Goal: Transaction & Acquisition: Purchase product/service

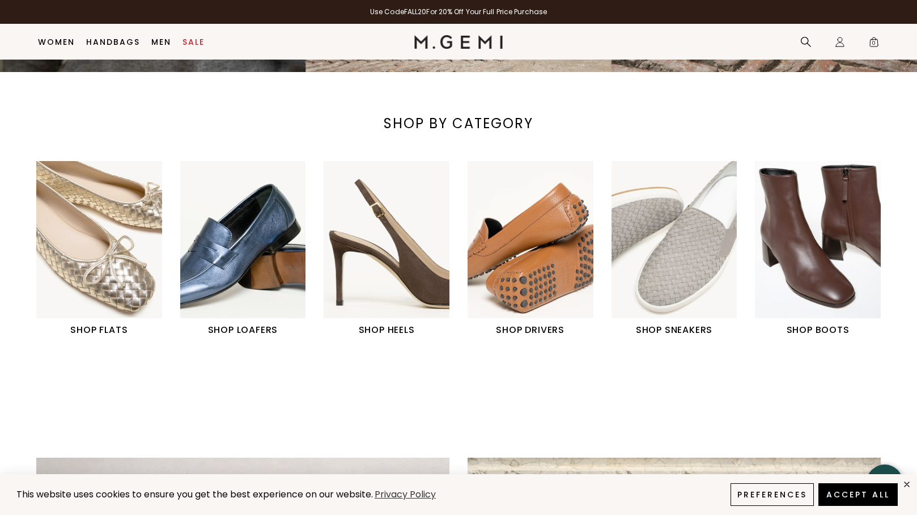
scroll to position [421, 0]
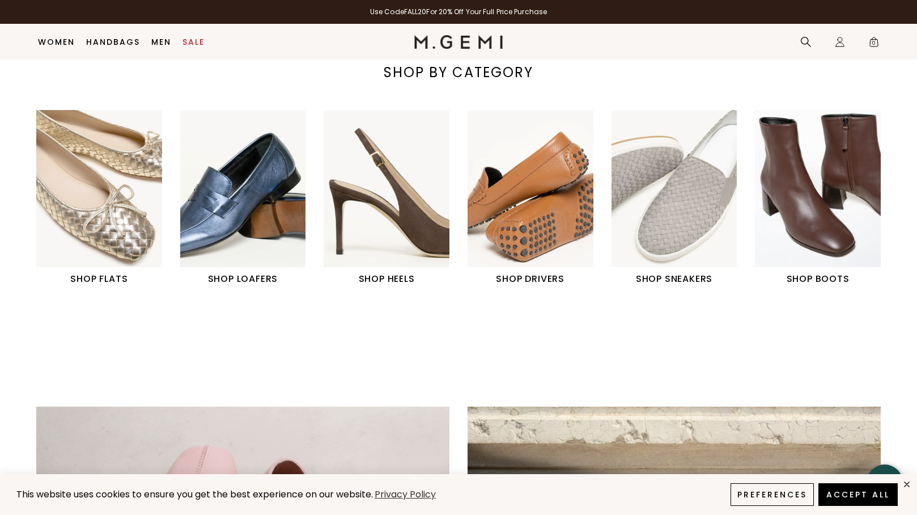
click at [538, 234] on img "4 / 6" at bounding box center [531, 188] width 126 height 157
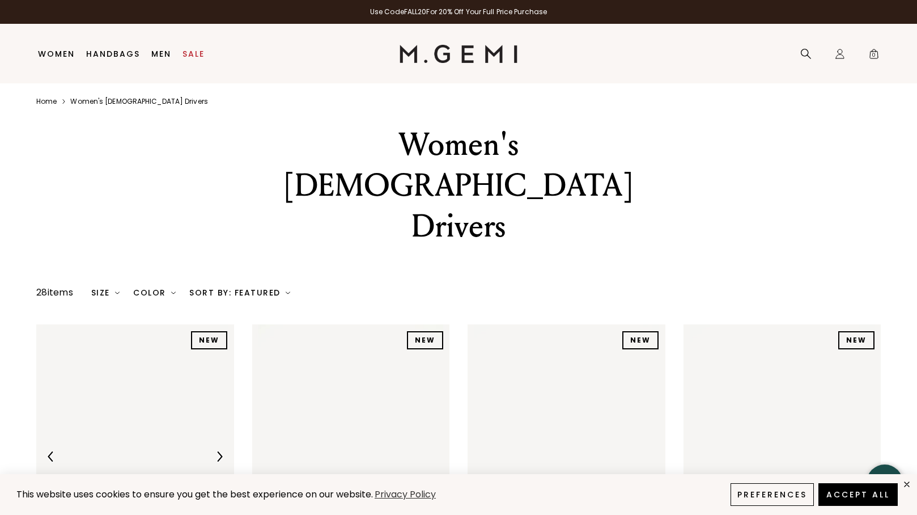
scroll to position [18, 0]
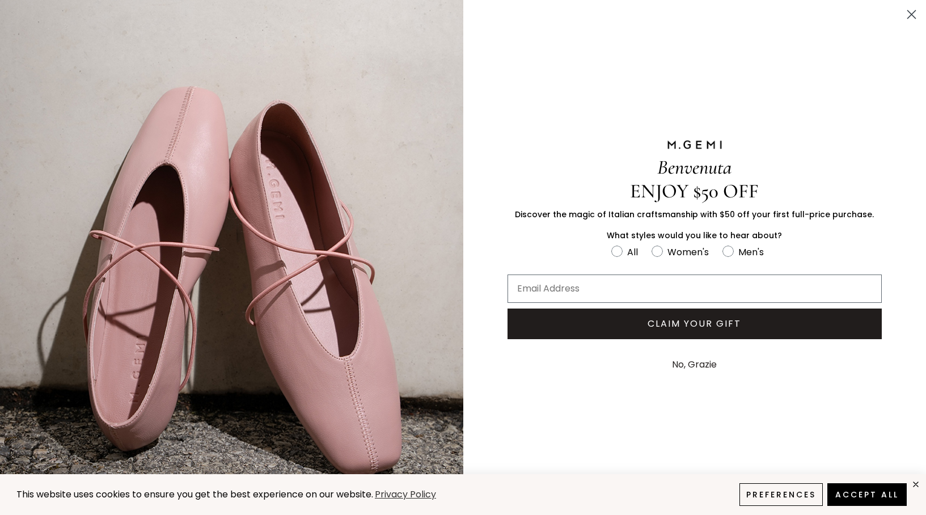
click at [695, 367] on button "No, Grazie" at bounding box center [694, 364] width 56 height 28
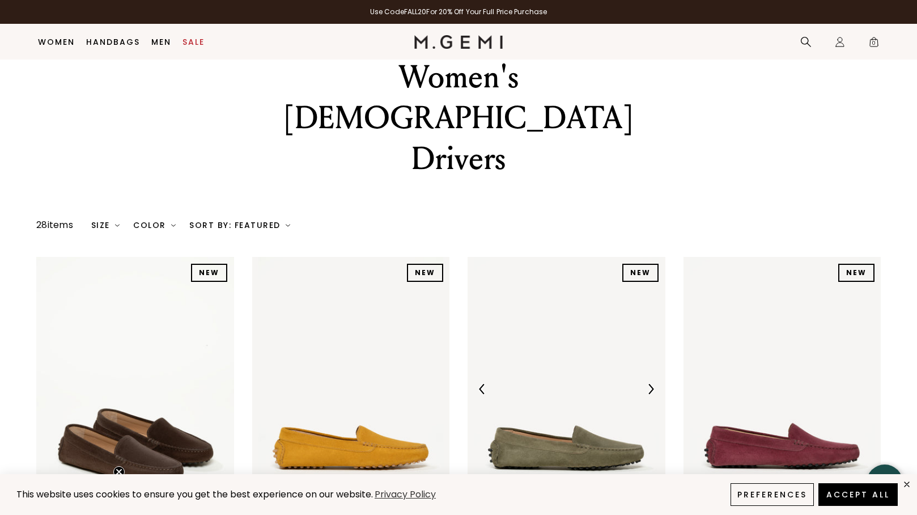
scroll to position [36, 0]
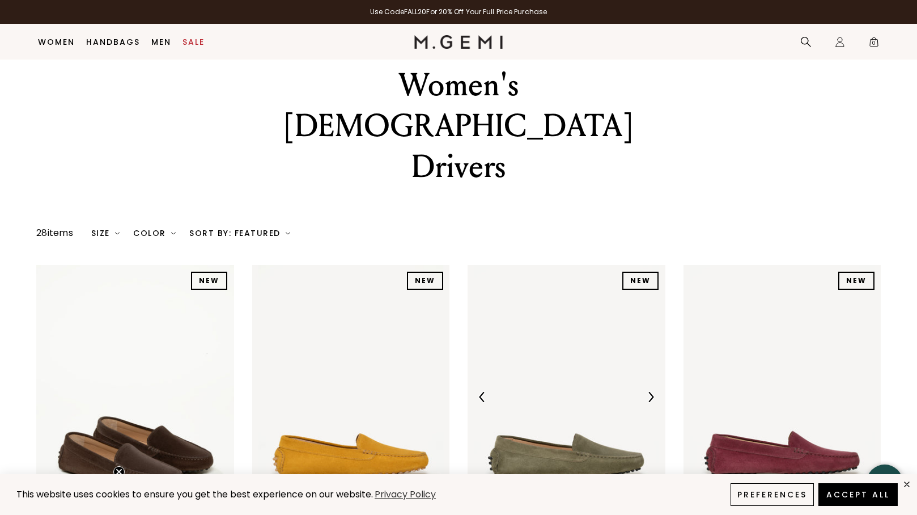
click at [635, 368] on img at bounding box center [567, 397] width 198 height 264
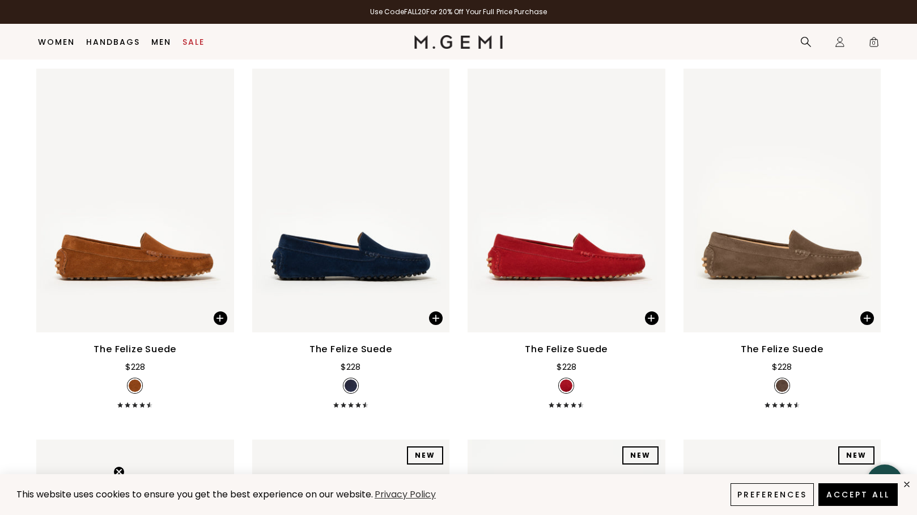
scroll to position [894, 0]
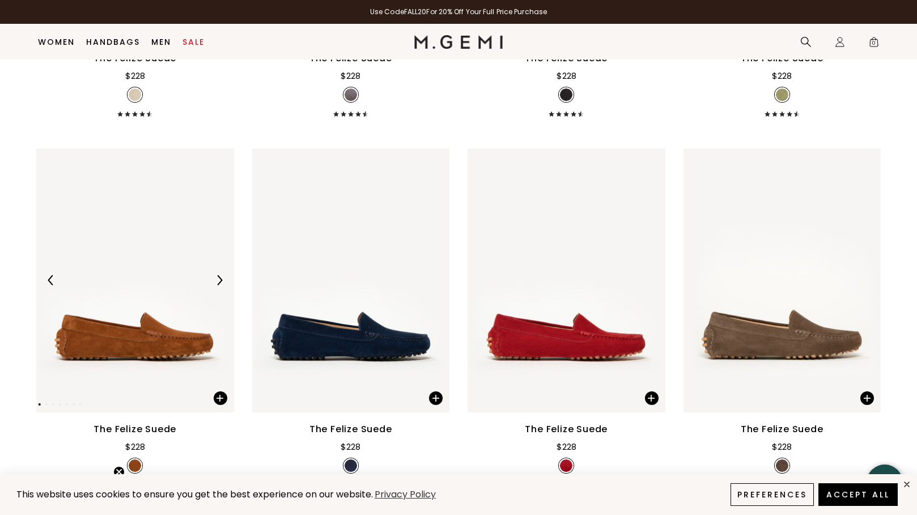
click at [145, 248] on img at bounding box center [135, 281] width 198 height 264
click at [773, 268] on img at bounding box center [783, 281] width 198 height 264
click at [777, 422] on div "The Felize Suede" at bounding box center [782, 429] width 83 height 14
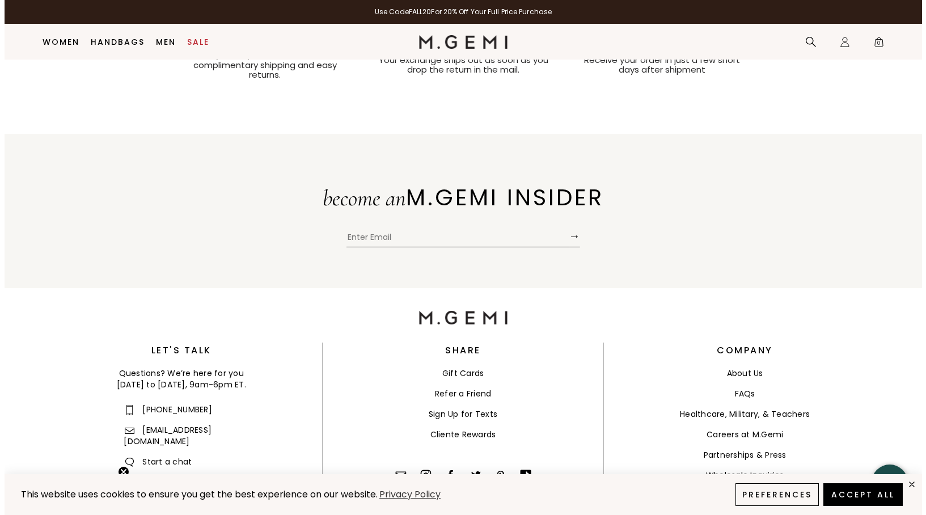
scroll to position [3048, 0]
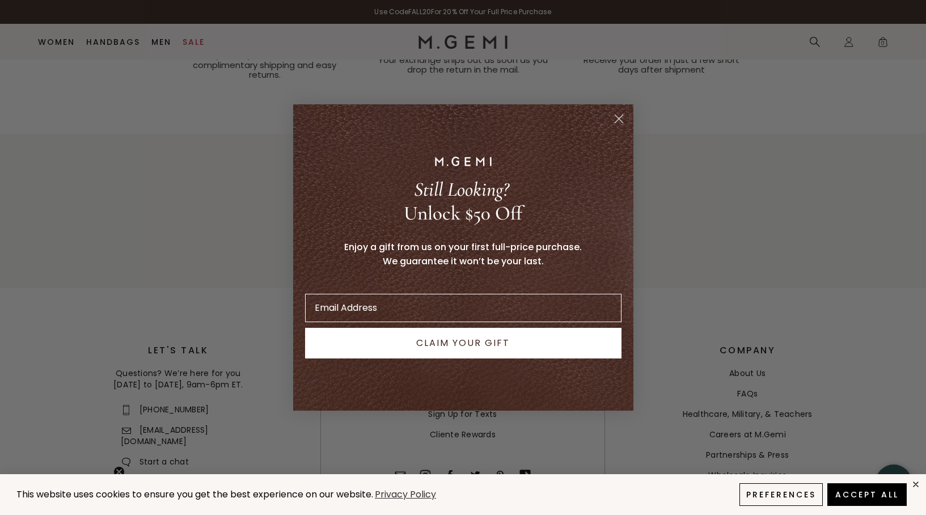
click at [620, 118] on circle "Close dialog" at bounding box center [618, 118] width 19 height 19
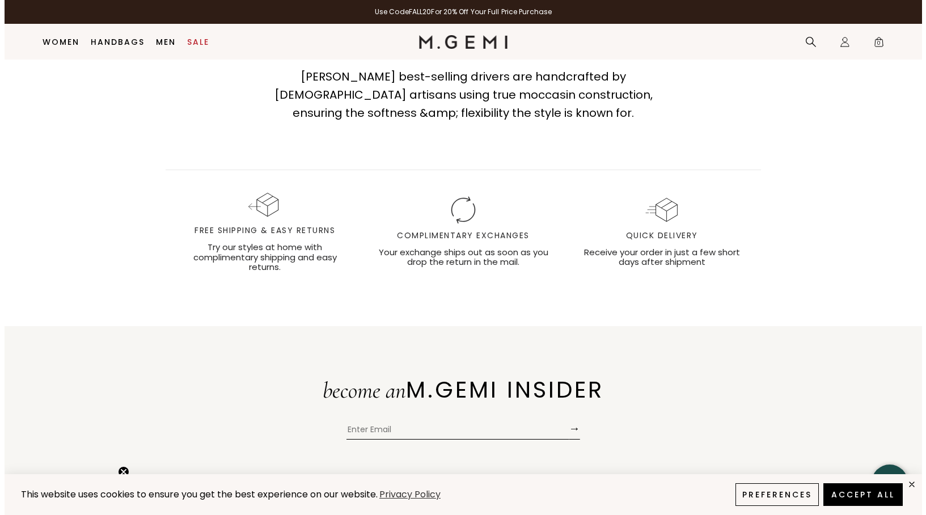
scroll to position [2856, 0]
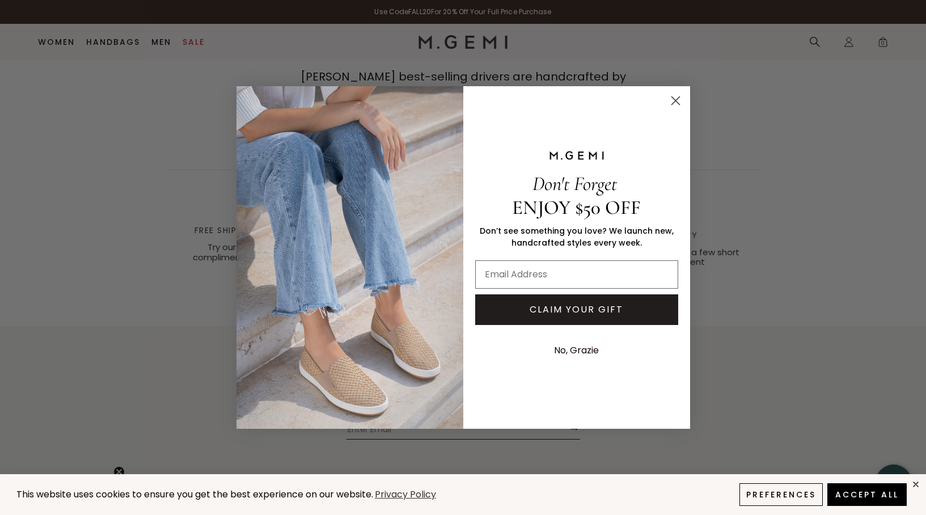
click at [677, 104] on icon "Close dialog" at bounding box center [675, 100] width 8 height 8
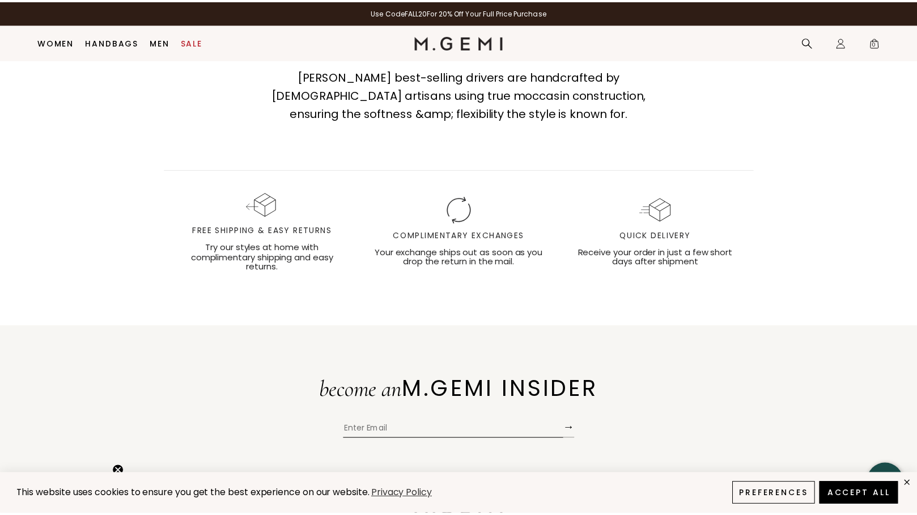
scroll to position [2840, 0]
